Goal: Information Seeking & Learning: Learn about a topic

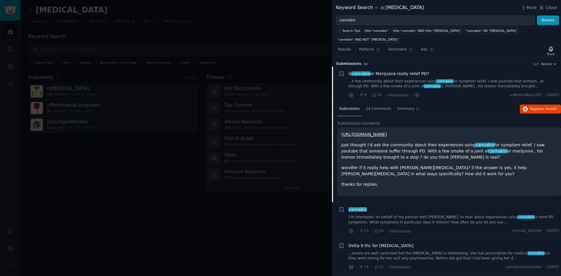
scroll to position [9, 0]
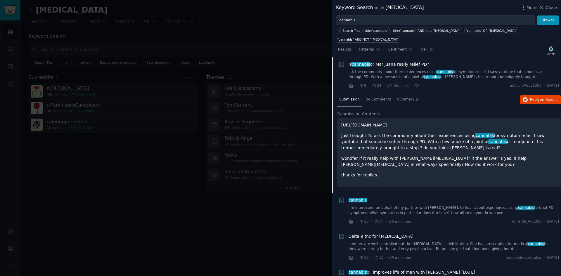
drag, startPoint x: 548, startPoint y: 7, endPoint x: 362, endPoint y: 27, distance: 186.8
click at [548, 7] on span "Close" at bounding box center [550, 8] width 11 height 6
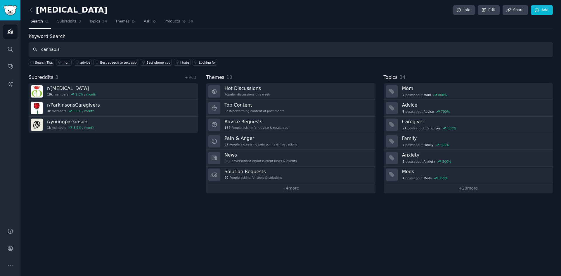
type input "cannabis"
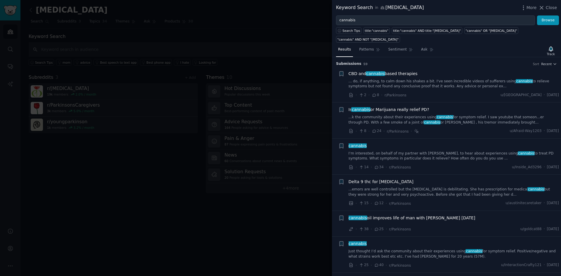
click at [368, 79] on link "... do, if anything, to calm down his shakes a bit. I've seen incredible videos…" at bounding box center [453, 84] width 211 height 10
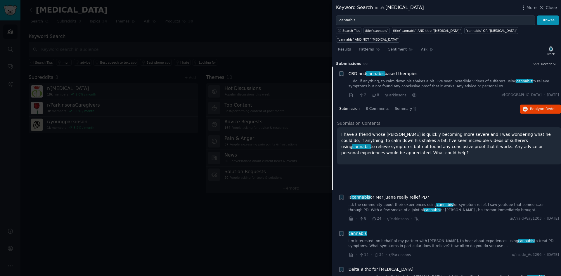
scroll to position [9, 0]
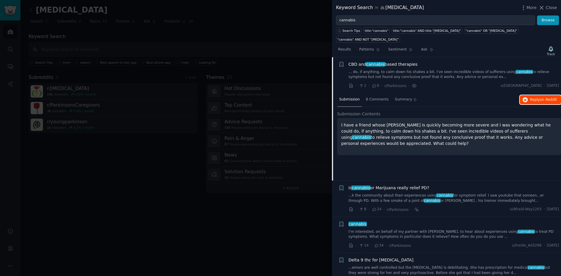
click at [542, 98] on span "on Reddit" at bounding box center [548, 100] width 17 height 4
click at [260, 234] on div at bounding box center [280, 138] width 561 height 276
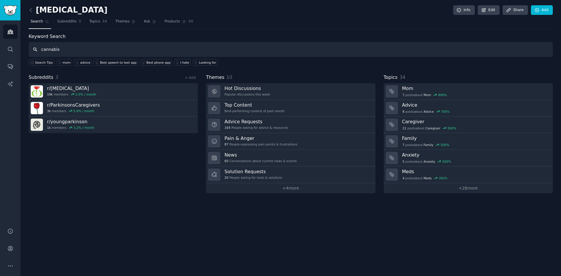
type input "cannabis"
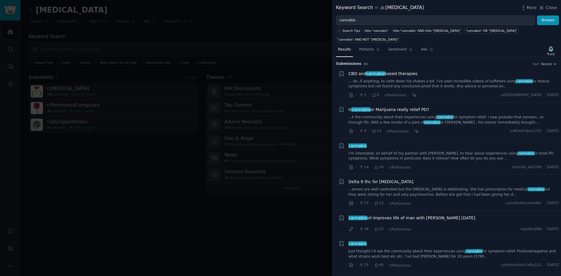
click at [412, 115] on link "...k the community about their experiences using cannabis for symptom relief. I…" at bounding box center [453, 120] width 211 height 10
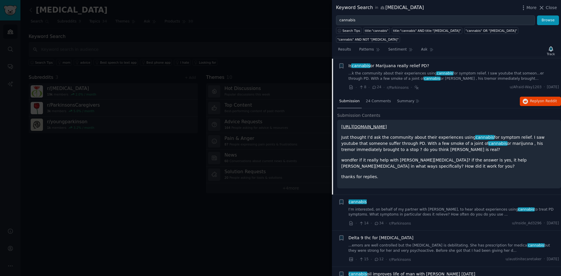
scroll to position [45, 0]
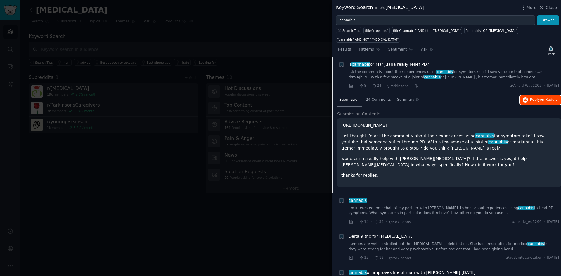
click at [525, 95] on button "Reply on Reddit" at bounding box center [539, 99] width 41 height 9
click at [270, 32] on div at bounding box center [280, 138] width 561 height 276
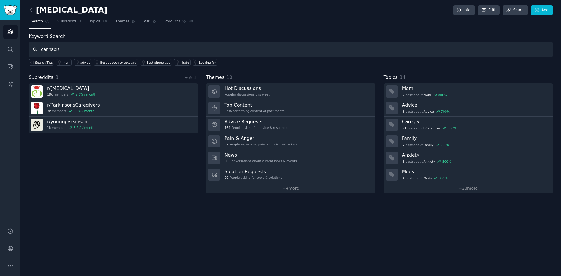
type input "cannabis"
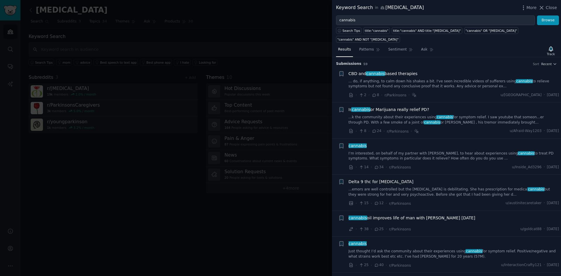
click at [416, 71] on div "CBD and cannabis based therapies" at bounding box center [453, 74] width 211 height 6
click at [418, 79] on link "... do, if anything, to calm down his shakes a bit. I've seen incredible videos…" at bounding box center [453, 84] width 211 height 10
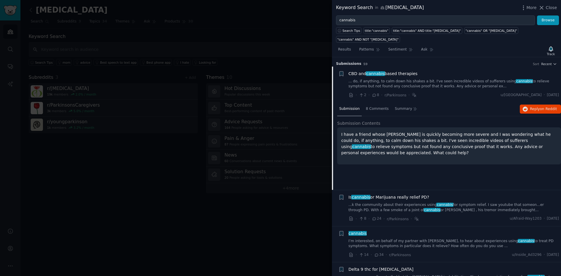
scroll to position [9, 0]
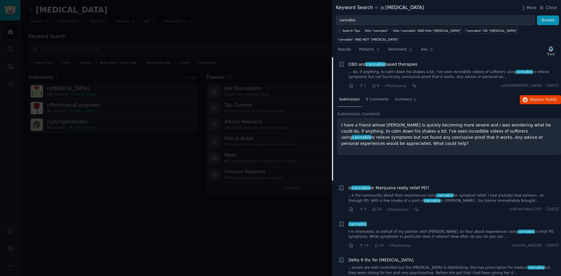
drag, startPoint x: 555, startPoint y: 129, endPoint x: 512, endPoint y: 131, distance: 43.0
click at [511, 132] on div "I have a friend whose [PERSON_NAME] is quickly becoming more severe and I was w…" at bounding box center [449, 136] width 224 height 37
click at [364, 122] on p "I have a friend whose [PERSON_NAME] is quickly becoming more severe and I was w…" at bounding box center [449, 134] width 216 height 25
click at [379, 97] on span "8 Comments" at bounding box center [377, 99] width 23 height 5
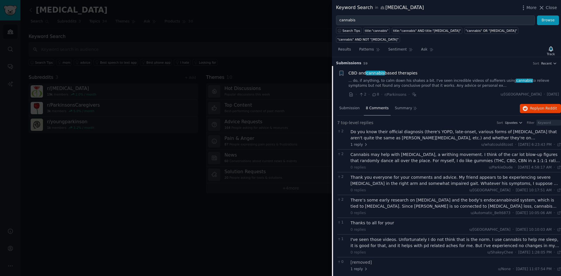
scroll to position [0, 0]
click at [532, 107] on span "Reply on Reddit" at bounding box center [543, 109] width 27 height 5
click at [297, 20] on div at bounding box center [280, 138] width 561 height 276
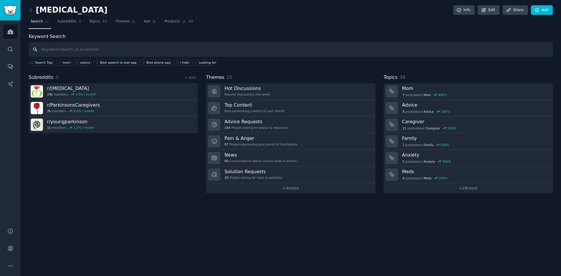
click at [98, 49] on input "text" at bounding box center [291, 49] width 524 height 15
type input "cannabis"
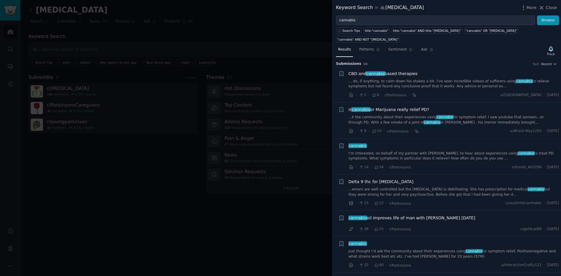
click at [402, 115] on link "...k the community about their experiences using cannabis for symptom relief. I…" at bounding box center [453, 120] width 211 height 10
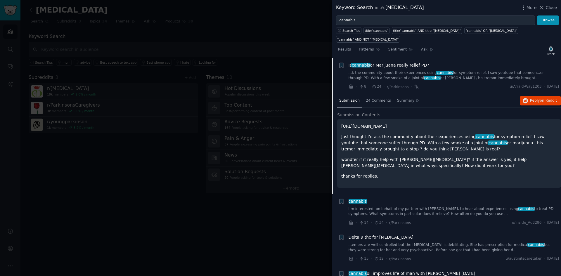
scroll to position [45, 0]
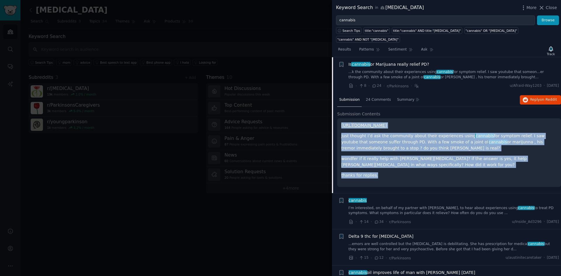
drag, startPoint x: 362, startPoint y: 151, endPoint x: 334, endPoint y: 113, distance: 46.8
click at [334, 113] on div "Submission 24 Comments Summary Reply on Reddit Submission Contents [URL][DOMAIN…" at bounding box center [446, 143] width 229 height 100
copy div "[URL][DOMAIN_NAME] Just thought I’d ask the community about their experiences u…"
